Goal: Task Accomplishment & Management: Complete application form

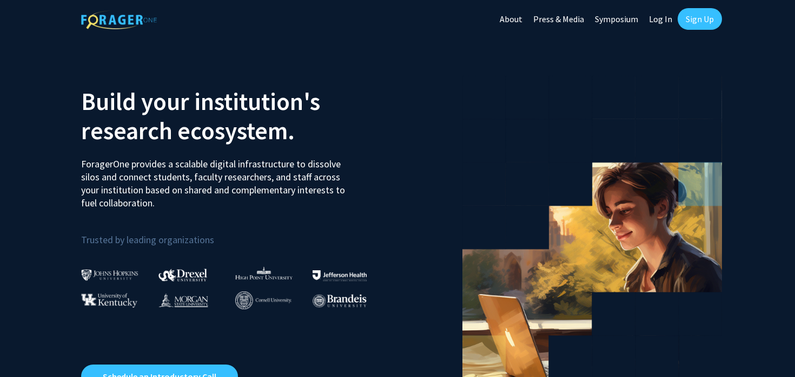
click at [696, 23] on link "Sign Up" at bounding box center [700, 19] width 44 height 22
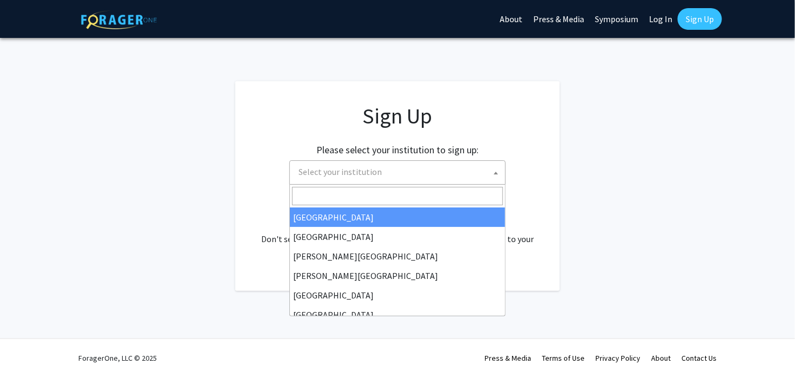
click at [416, 170] on span "Select your institution" at bounding box center [399, 172] width 211 height 22
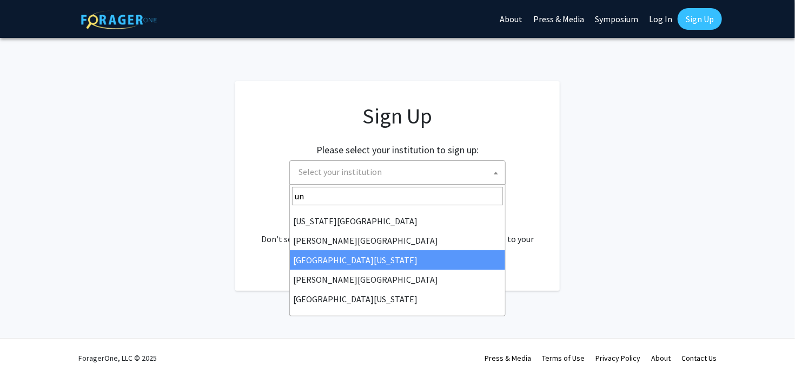
scroll to position [320, 0]
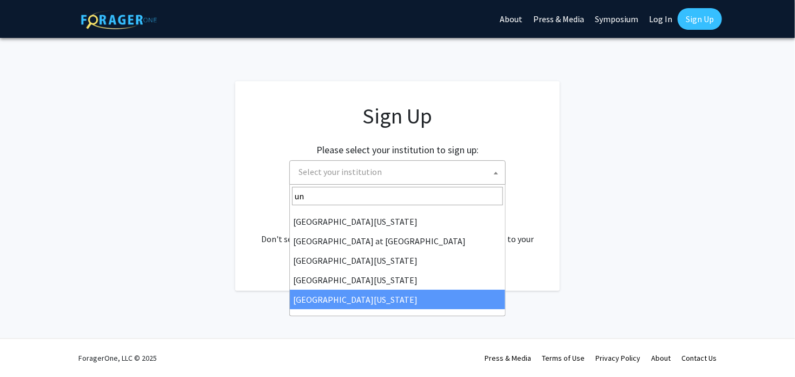
type input "un"
select select "33"
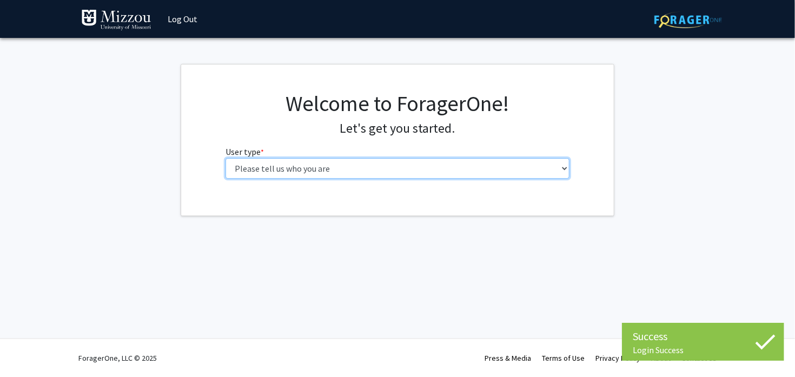
click at [226, 158] on select "Please tell us who you are Undergraduate Student Master's Student Doctoral Cand…" at bounding box center [398, 168] width 345 height 21
select select "5: faculty"
click option "Faculty" at bounding box center [0, 0] width 0 height 0
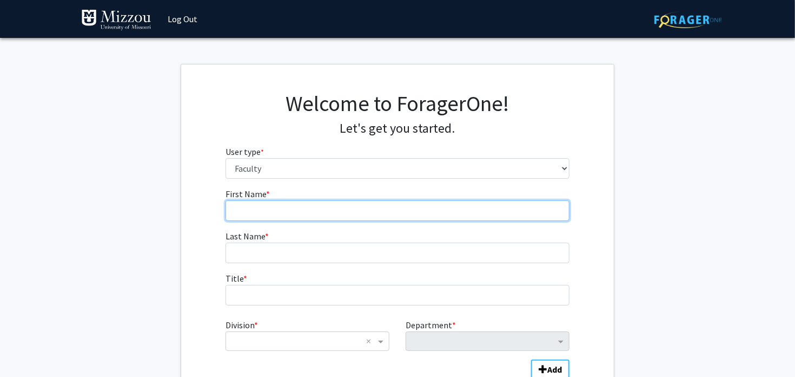
click at [353, 207] on input "First Name * required" at bounding box center [398, 210] width 345 height 21
type input "Janna"
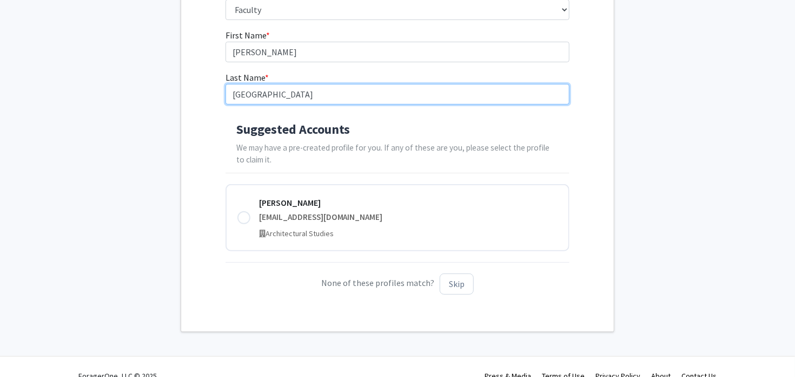
scroll to position [175, 0]
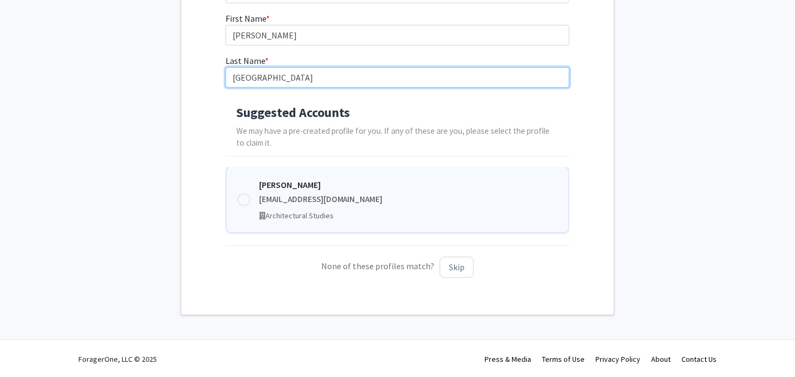
type input "Lancaster"
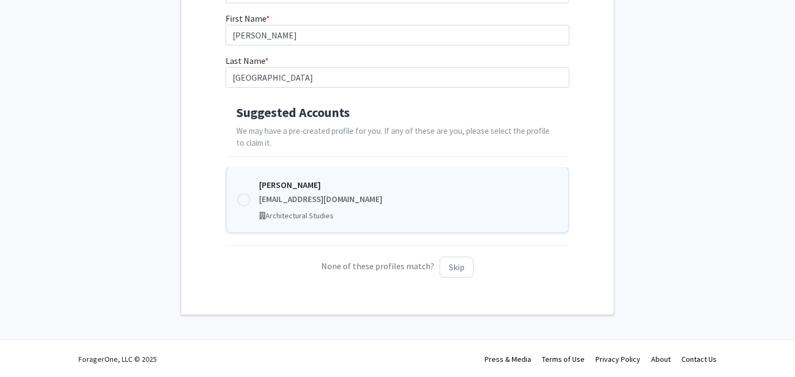
click at [242, 202] on div at bounding box center [244, 199] width 13 height 13
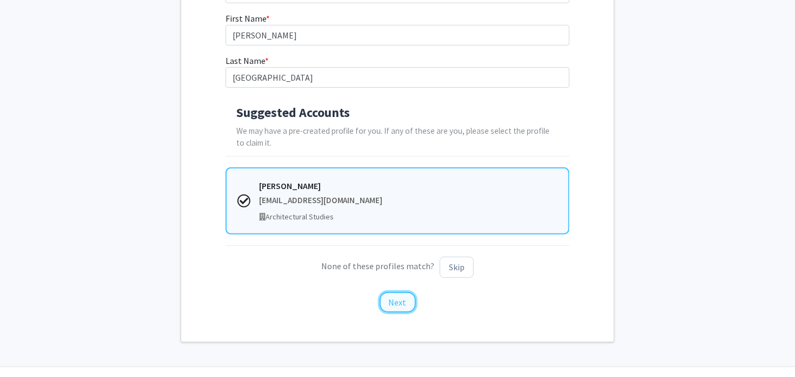
click at [396, 302] on button "Next" at bounding box center [398, 302] width 36 height 21
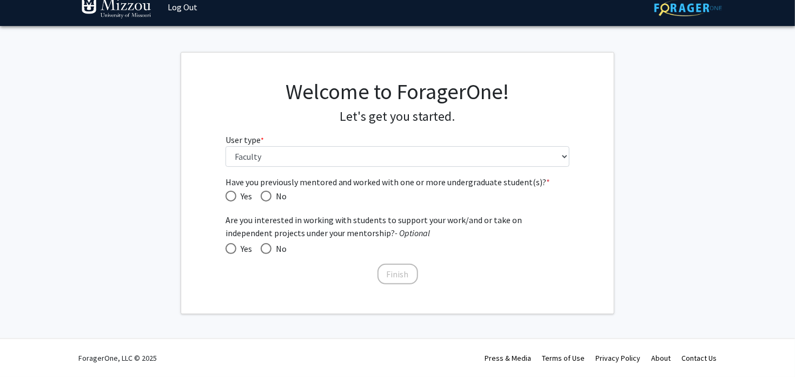
scroll to position [11, 0]
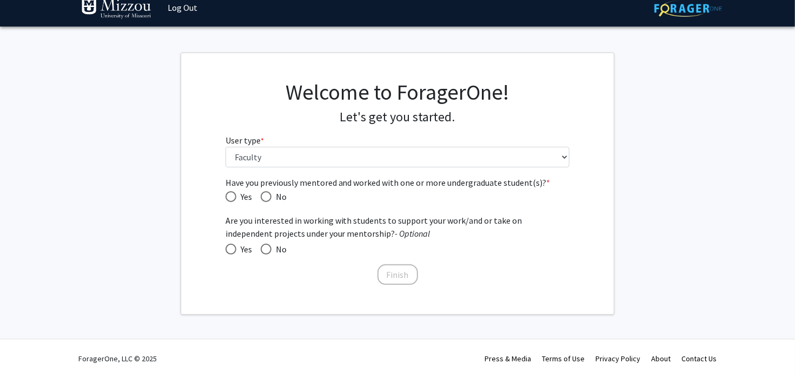
click at [270, 194] on span "Have you previously mentored and worked with one or more undergraduate student(…" at bounding box center [266, 196] width 11 height 11
click at [270, 194] on input "No" at bounding box center [266, 196] width 11 height 11
radio input "true"
click at [267, 248] on span at bounding box center [266, 248] width 11 height 11
click at [267, 248] on input "No" at bounding box center [266, 248] width 11 height 11
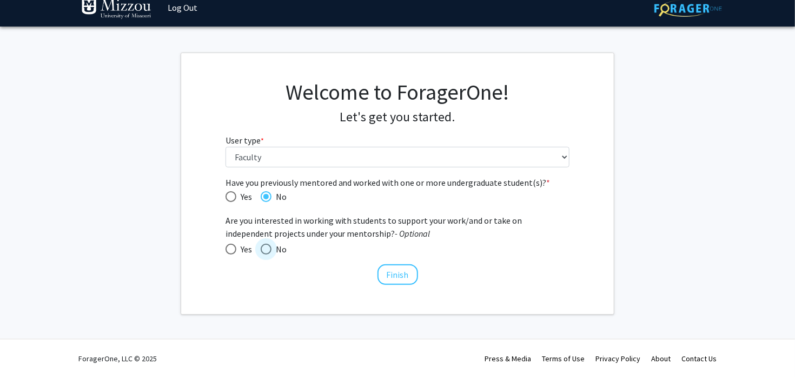
radio input "true"
click at [395, 270] on button "Finish" at bounding box center [398, 274] width 41 height 21
